Goal: Task Accomplishment & Management: Complete application form

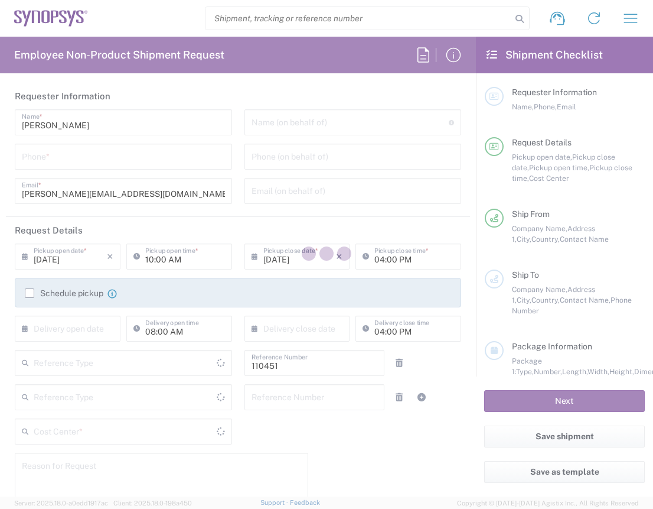
type input "Department"
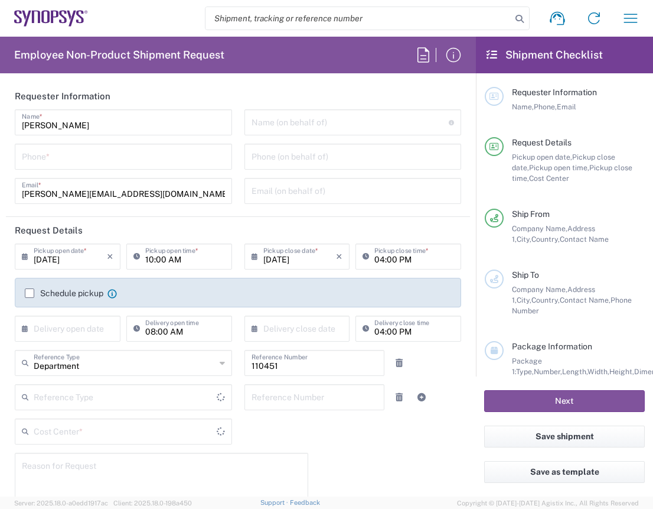
type input "[GEOGRAPHIC_DATA]"
type input "IE04, FAC, IE02, Dublin 110451"
type input "Delivered at Place"
type input "Ireland"
type input "Dublin IE02"
